Goal: Task Accomplishment & Management: Manage account settings

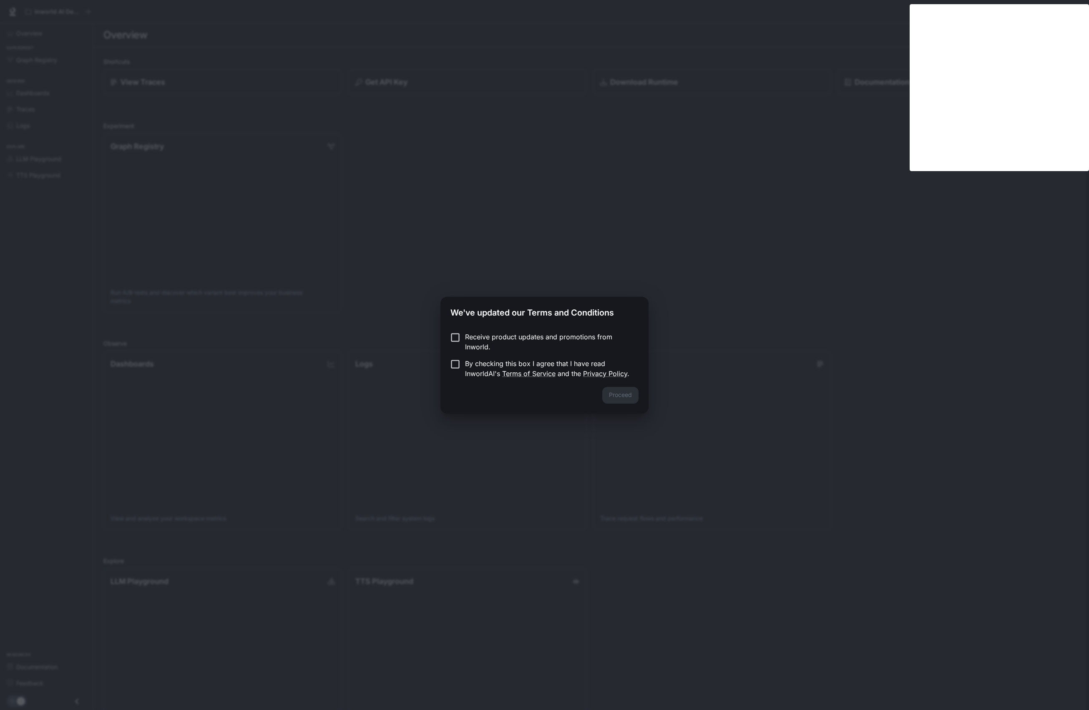
click at [518, 338] on p "Receive product updates and promotions from Inworld." at bounding box center [548, 342] width 167 height 20
click at [462, 371] on label "By checking this box I agree that I have read InworldAI's Terms of Service and …" at bounding box center [539, 368] width 186 height 20
click at [629, 398] on button "Proceed" at bounding box center [620, 395] width 36 height 17
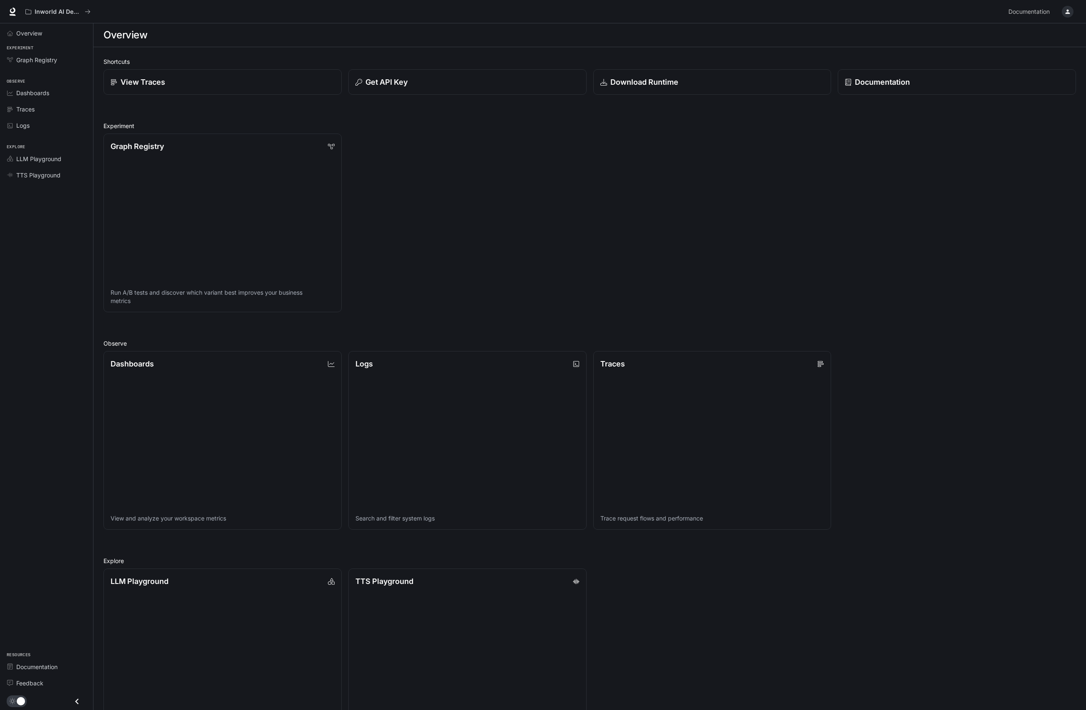
click at [1068, 16] on div "button" at bounding box center [1068, 12] width 12 height 12
click at [980, 147] on span "Sign out" at bounding box center [1014, 146] width 109 height 8
click at [1070, 15] on div "button" at bounding box center [1068, 12] width 12 height 12
click at [973, 145] on span "Sign out" at bounding box center [1014, 146] width 109 height 8
